Goal: Use online tool/utility: Utilize a website feature to perform a specific function

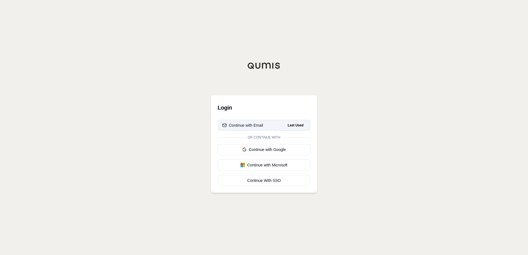
click at [254, 127] on div "Continue with Email" at bounding box center [242, 126] width 41 height 6
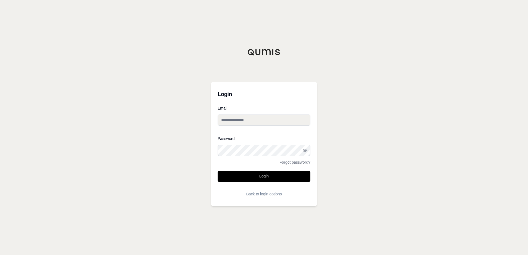
type input "**********"
click at [258, 177] on button "Login" at bounding box center [264, 176] width 93 height 11
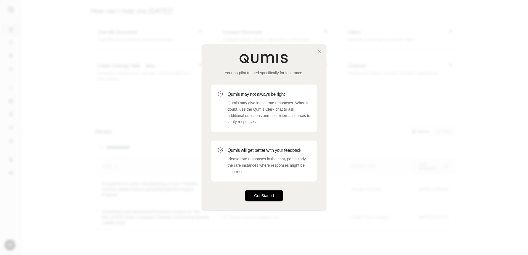
click at [271, 195] on button "Get Started" at bounding box center [264, 196] width 38 height 11
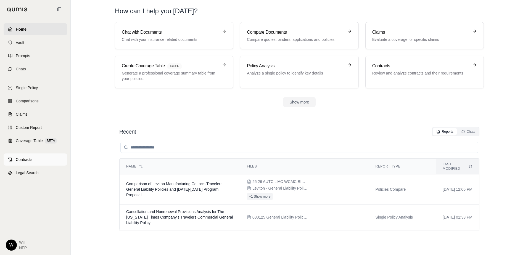
click at [23, 160] on span "Contracts" at bounding box center [24, 160] width 17 height 6
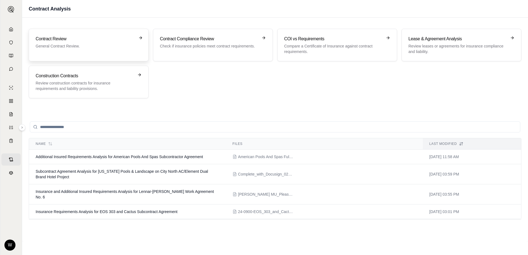
click at [139, 38] on icon at bounding box center [140, 38] width 4 height 4
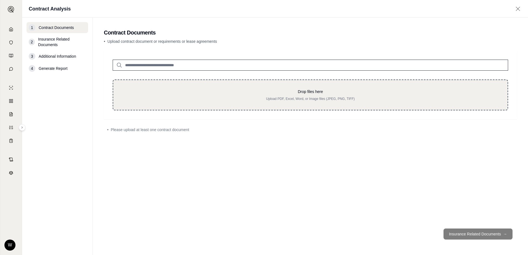
click at [214, 95] on div "Drop files here Upload PDF, Excel, Word, or Image files (JPEG, PNG, TIFF)" at bounding box center [310, 95] width 377 height 12
type input "**********"
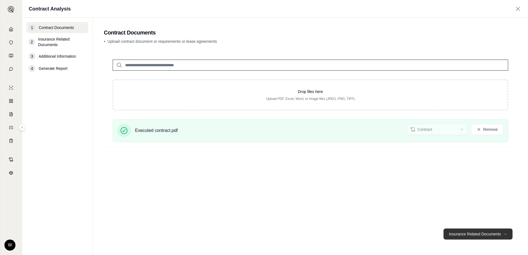
click at [470, 236] on button "Insurance Related Documents →" at bounding box center [478, 234] width 69 height 11
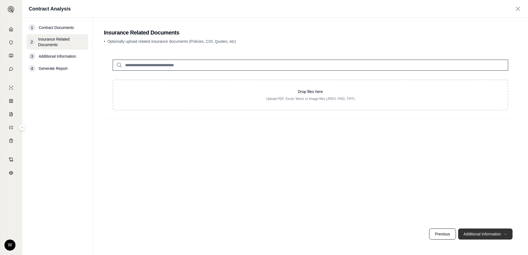
click at [494, 234] on button "Additional Information →" at bounding box center [485, 234] width 54 height 11
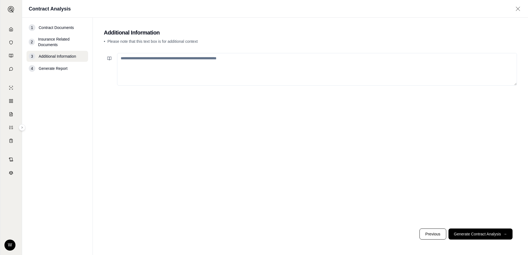
click at [196, 63] on textarea at bounding box center [317, 69] width 400 height 33
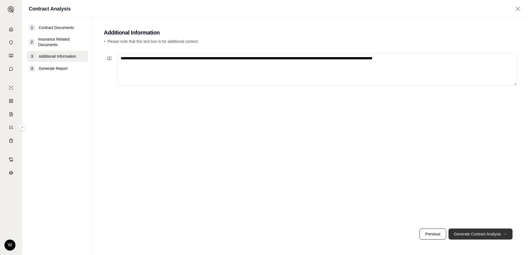
type textarea "**********"
click at [484, 233] on button "Generate Contract Analysis →" at bounding box center [481, 234] width 64 height 11
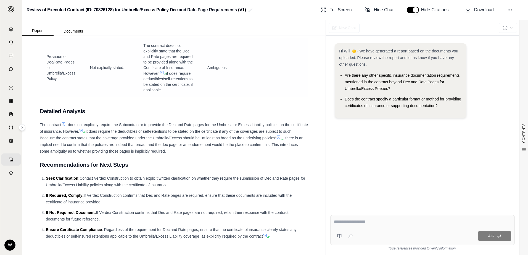
scroll to position [303, 0]
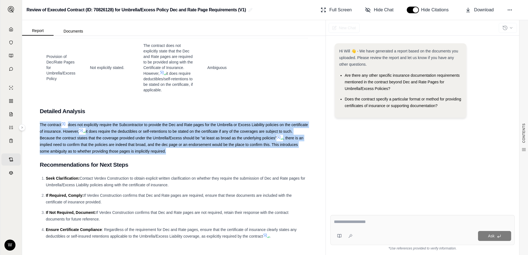
drag, startPoint x: 189, startPoint y: 153, endPoint x: 34, endPoint y: 125, distance: 157.4
click at [34, 125] on div "CONTENTS Table of Contents Introduction Contractual Insurance Require... Compli…" at bounding box center [174, 145] width 304 height 219
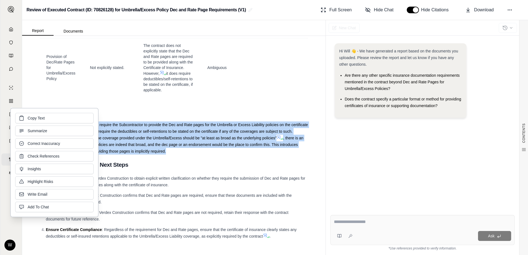
drag, startPoint x: 34, startPoint y: 125, endPoint x: 63, endPoint y: 119, distance: 30.2
click at [63, 119] on button "Copy Text" at bounding box center [54, 118] width 78 height 10
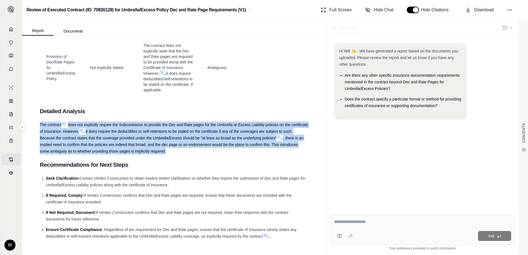
click at [354, 222] on textarea at bounding box center [422, 222] width 177 height 7
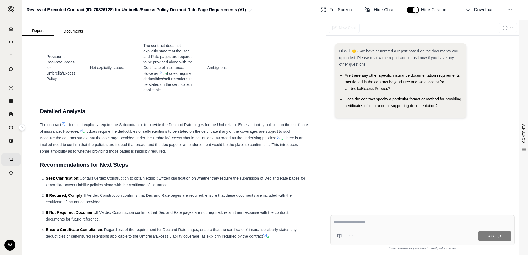
paste textarea "**********"
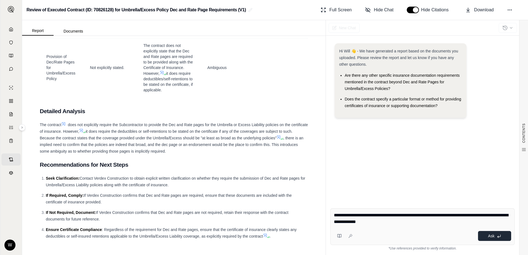
type textarea "**********"
click at [495, 237] on button "Ask" at bounding box center [494, 236] width 33 height 10
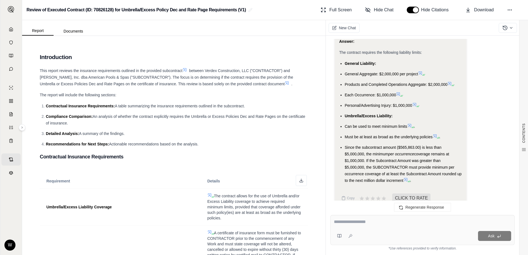
scroll to position [594, 0]
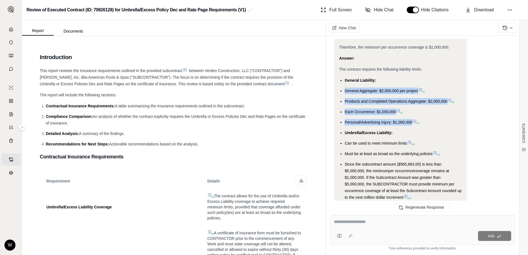
drag, startPoint x: 412, startPoint y: 122, endPoint x: 345, endPoint y: 92, distance: 73.1
click at [345, 92] on ul "General Liability: General Aggregate: $2,000,000 per project Products and Compl…" at bounding box center [400, 139] width 123 height 124
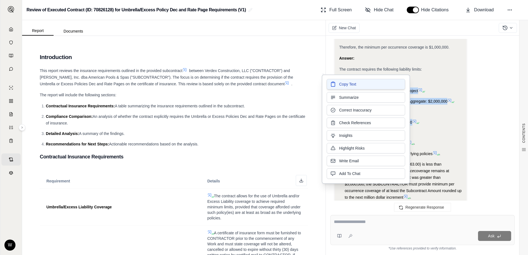
click at [370, 84] on button "Copy Text" at bounding box center [366, 84] width 78 height 10
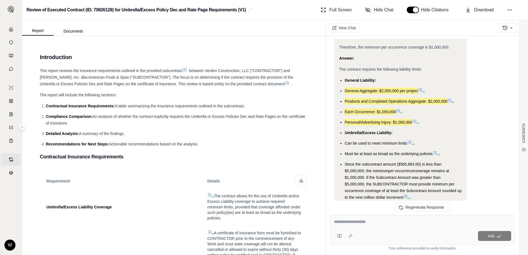
scroll to position [622, 0]
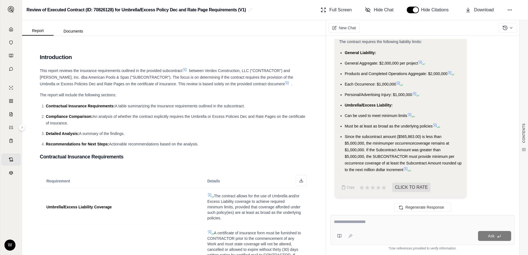
click at [435, 126] on icon at bounding box center [435, 125] width 4 height 4
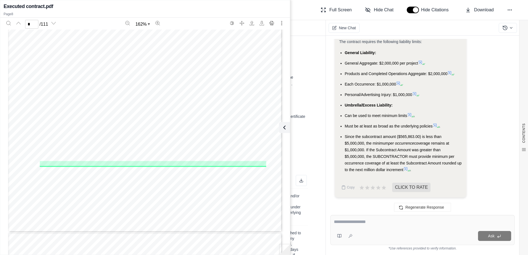
scroll to position [2651, 0]
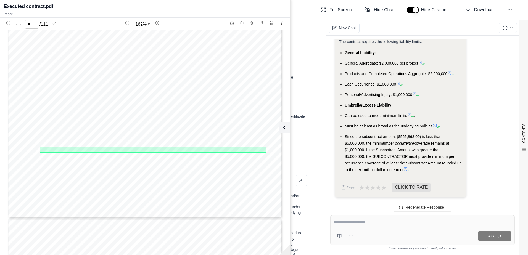
click at [147, 162] on div "Caulking Demolition Elevators Structural Steel Masonry Metal Decking Windows, G…" at bounding box center [145, 41] width 274 height 355
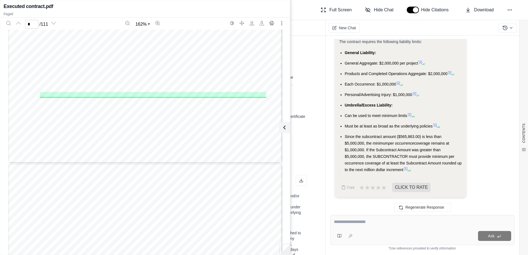
scroll to position [2679, 0]
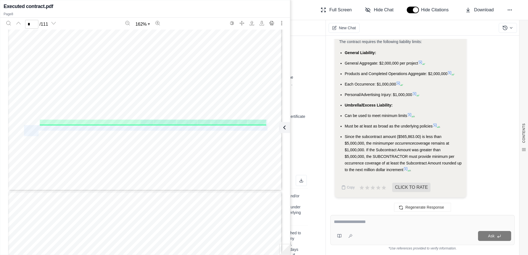
drag, startPoint x: 139, startPoint y: 123, endPoint x: 37, endPoint y: 135, distance: 102.6
click at [37, 135] on div "Caulking Demolition Elevators Structural Steel Masonry Metal Decking Windows, G…" at bounding box center [145, 13] width 274 height 355
copy div "such coverage may be used to achieve the required minimum limits, provided that…"
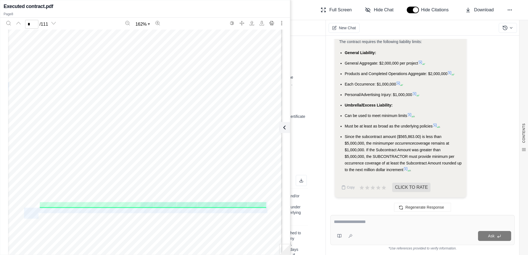
scroll to position [2568, 0]
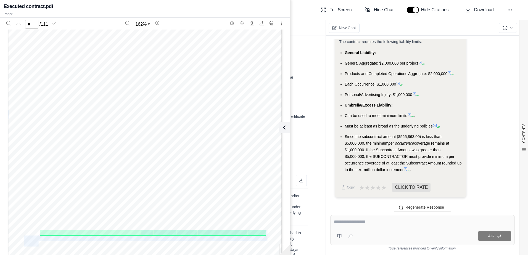
click at [422, 62] on icon at bounding box center [420, 62] width 4 height 4
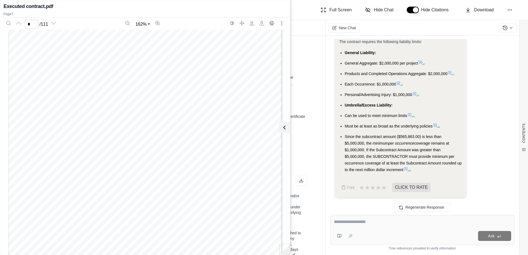
scroll to position [1412, 0]
click at [449, 73] on icon at bounding box center [450, 73] width 4 height 4
click at [450, 73] on icon at bounding box center [450, 73] width 4 height 4
click at [451, 74] on icon at bounding box center [450, 73] width 4 height 4
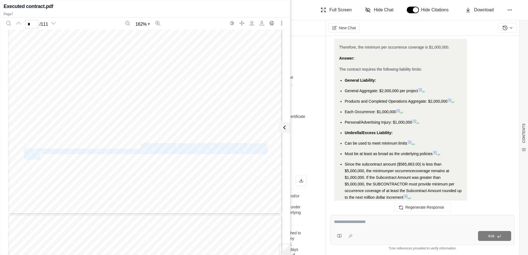
drag, startPoint x: 139, startPoint y: 146, endPoint x: 38, endPoint y: 158, distance: 101.9
click at [38, 158] on div "Caulking Demolition Elevators Structural Steel Masonry Metal Decking Windows, G…" at bounding box center [145, 37] width 274 height 355
copy div "such coverage may be used to achieve the required minimum limits, provided that…"
type input "**"
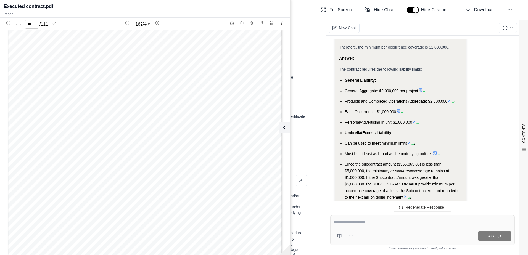
scroll to position [4037, 0]
